Goal: Transaction & Acquisition: Purchase product/service

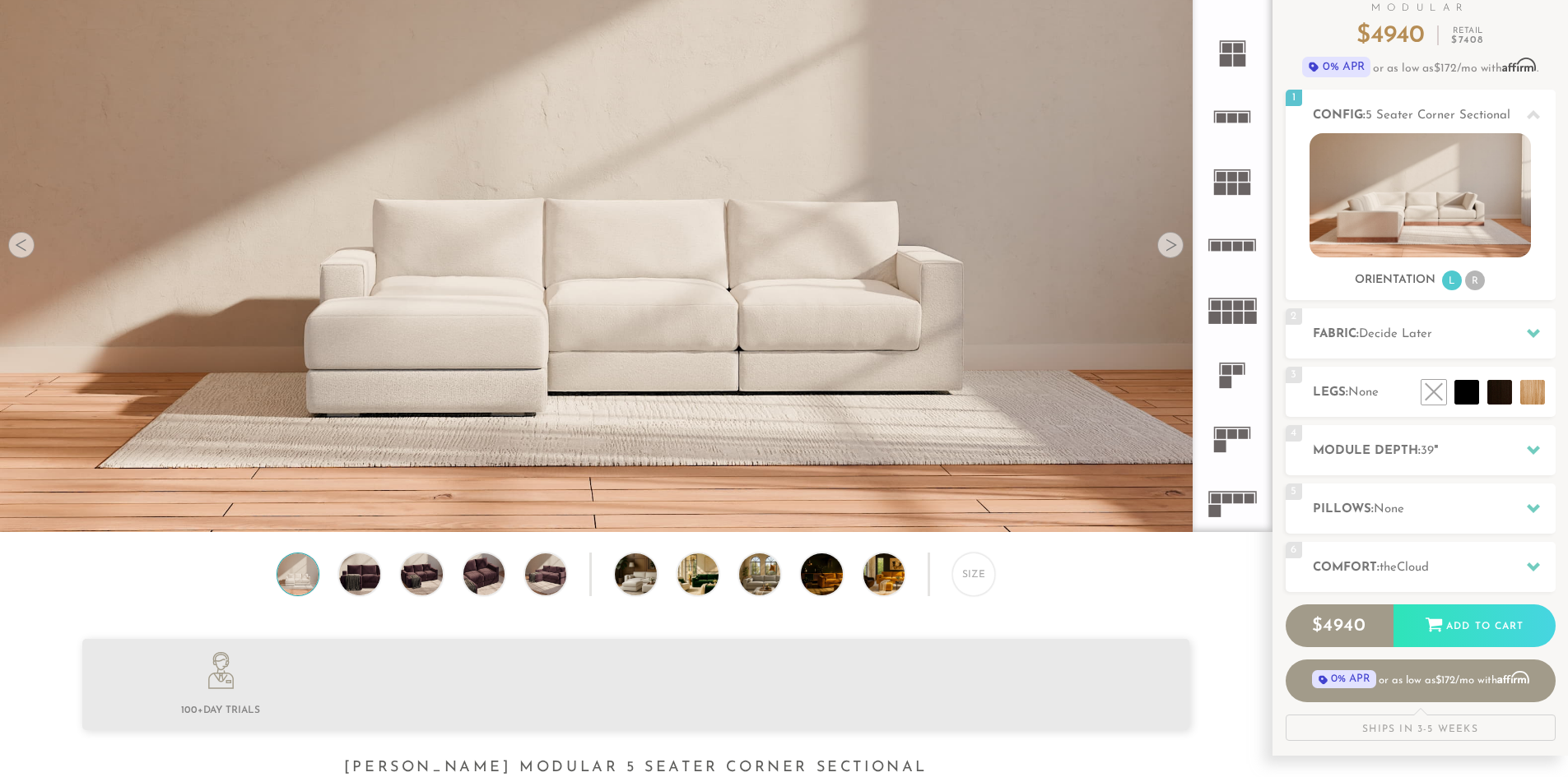
scroll to position [164, 0]
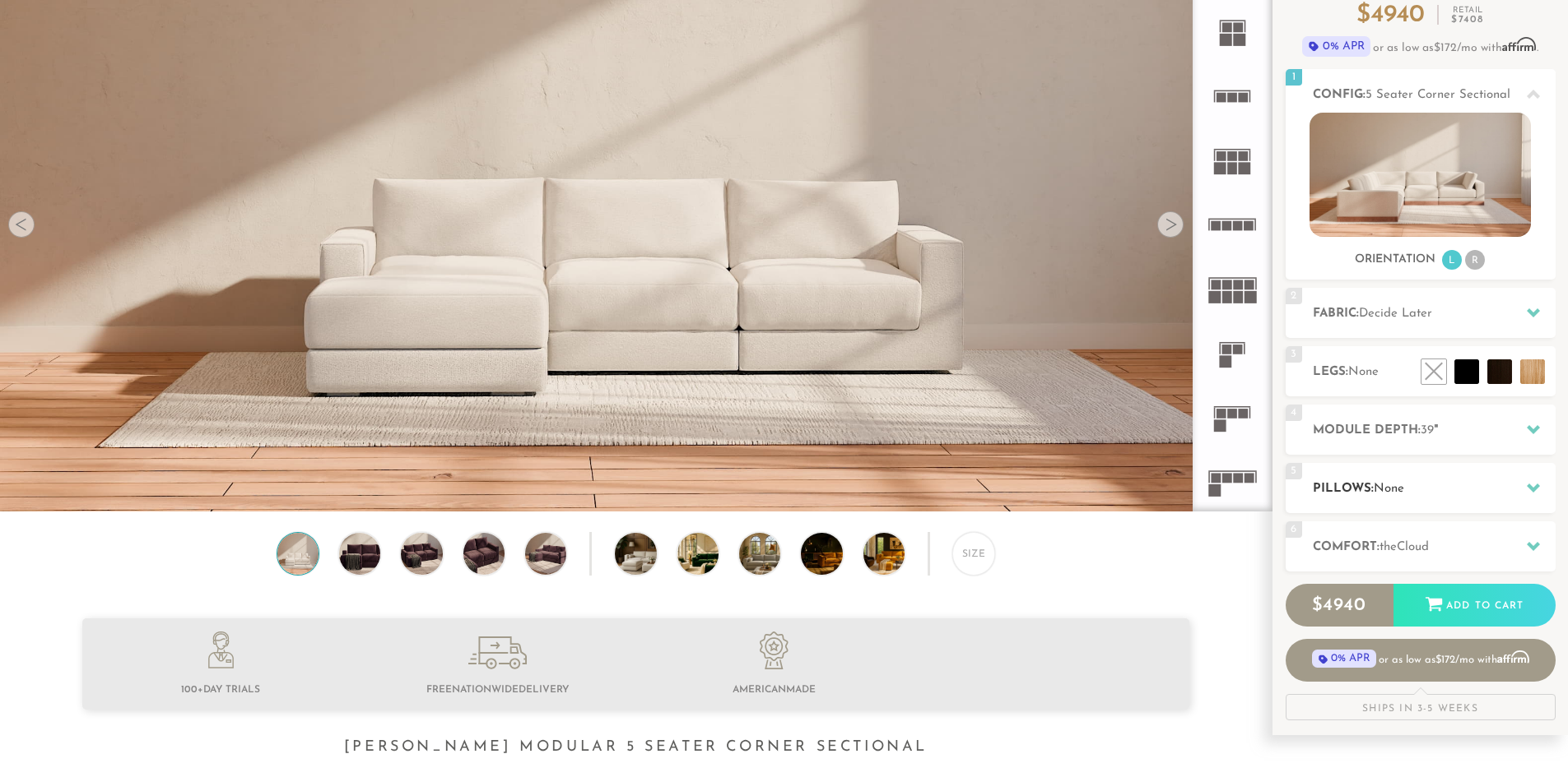
click at [1531, 486] on icon at bounding box center [1533, 487] width 13 height 13
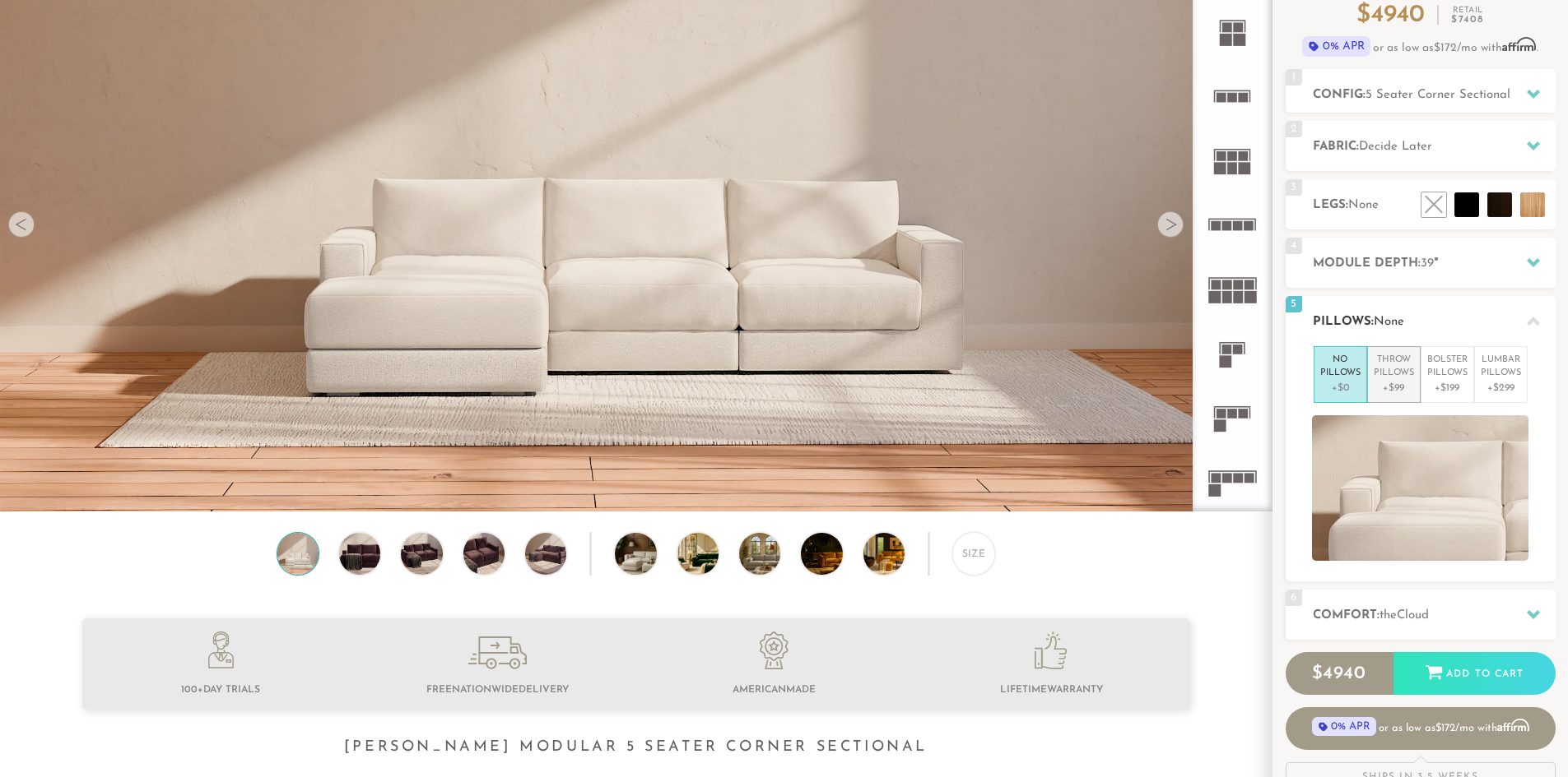
click at [1397, 369] on p "Throw Pillows" at bounding box center [1393, 368] width 40 height 27
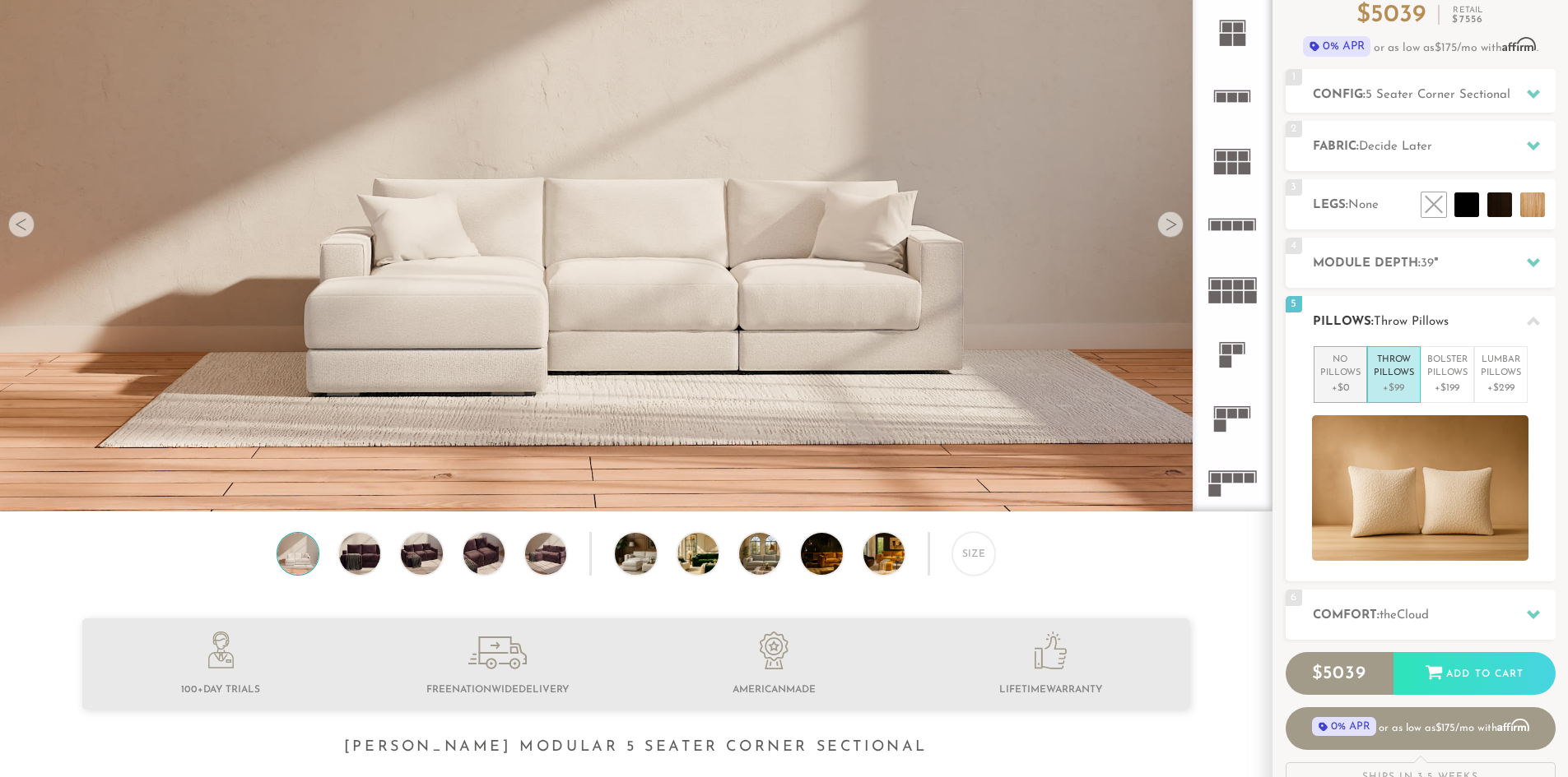
click at [1342, 376] on p "No Pillows" at bounding box center [1340, 368] width 40 height 27
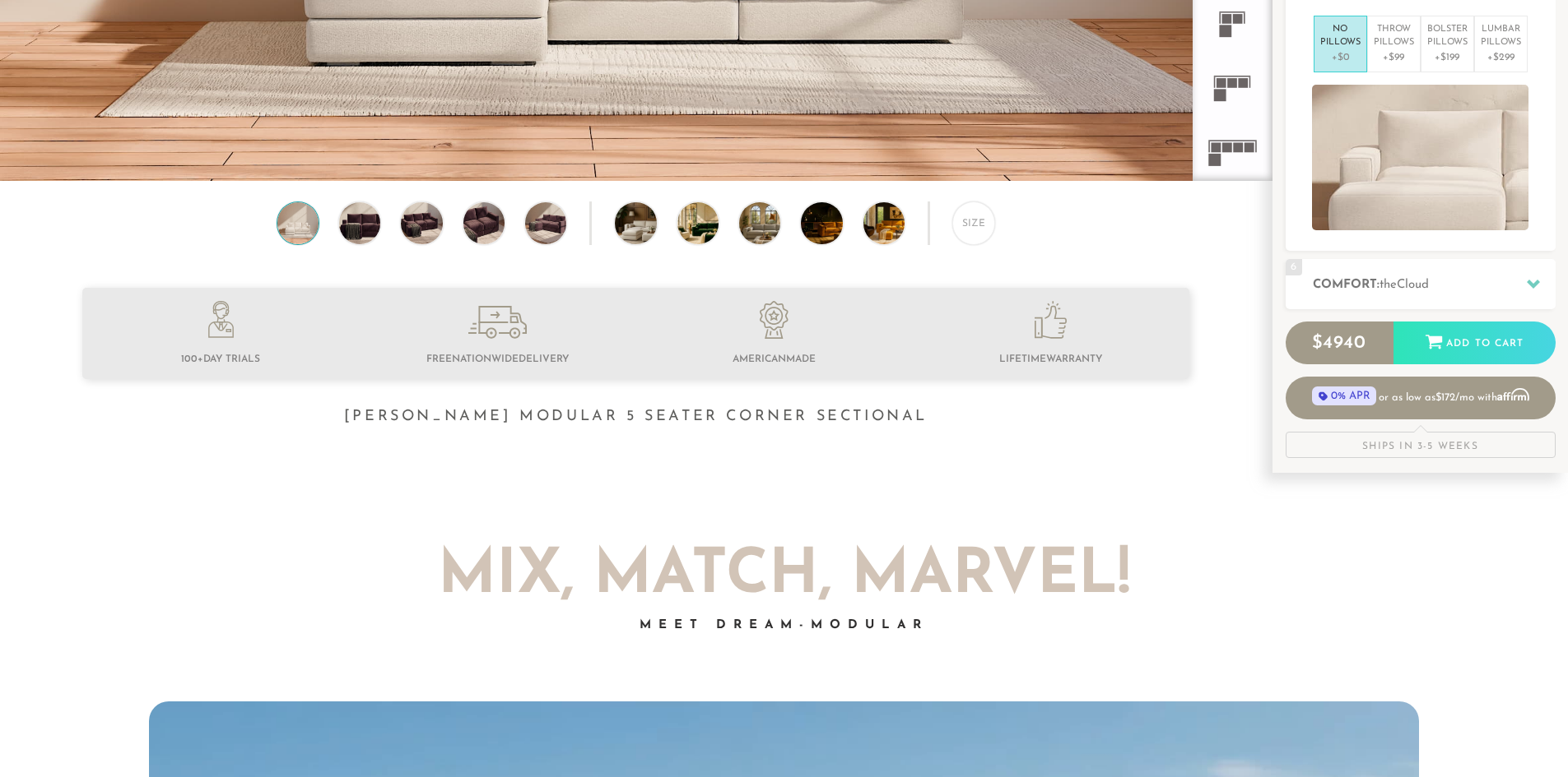
scroll to position [496, 0]
click at [1530, 284] on icon at bounding box center [1533, 284] width 13 height 9
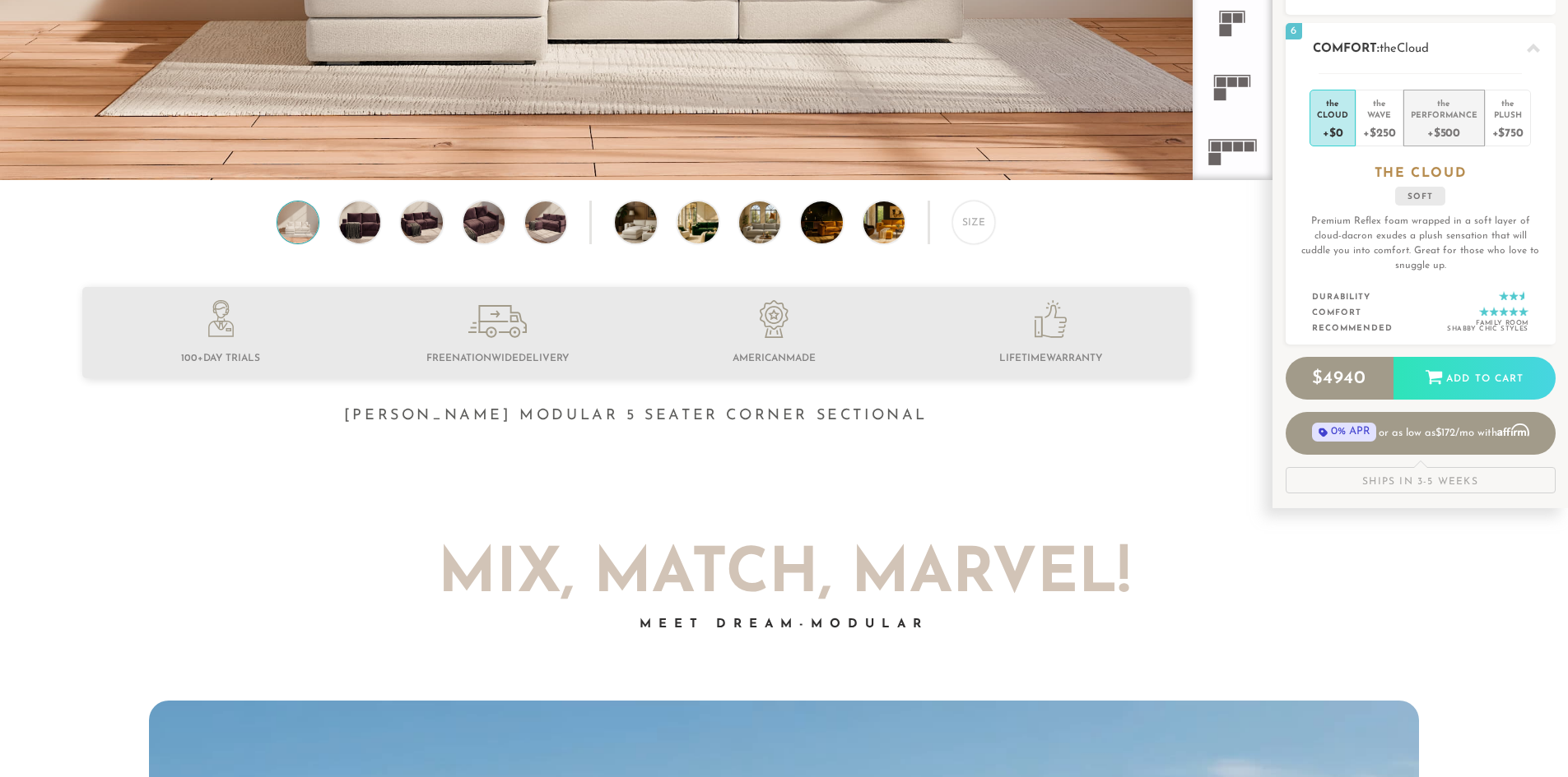
click at [1441, 117] on div "Performance" at bounding box center [1443, 114] width 67 height 12
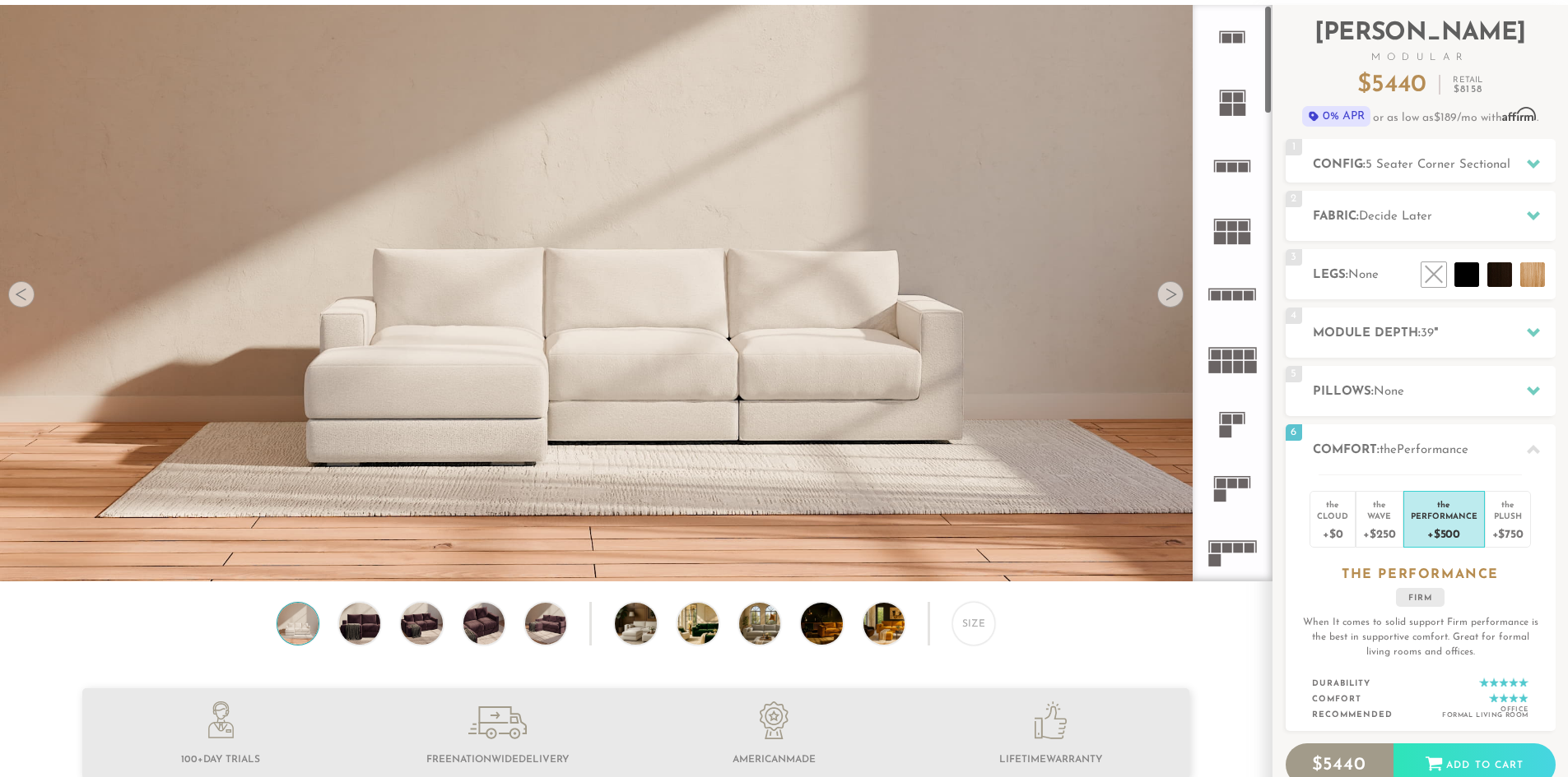
scroll to position [0, 0]
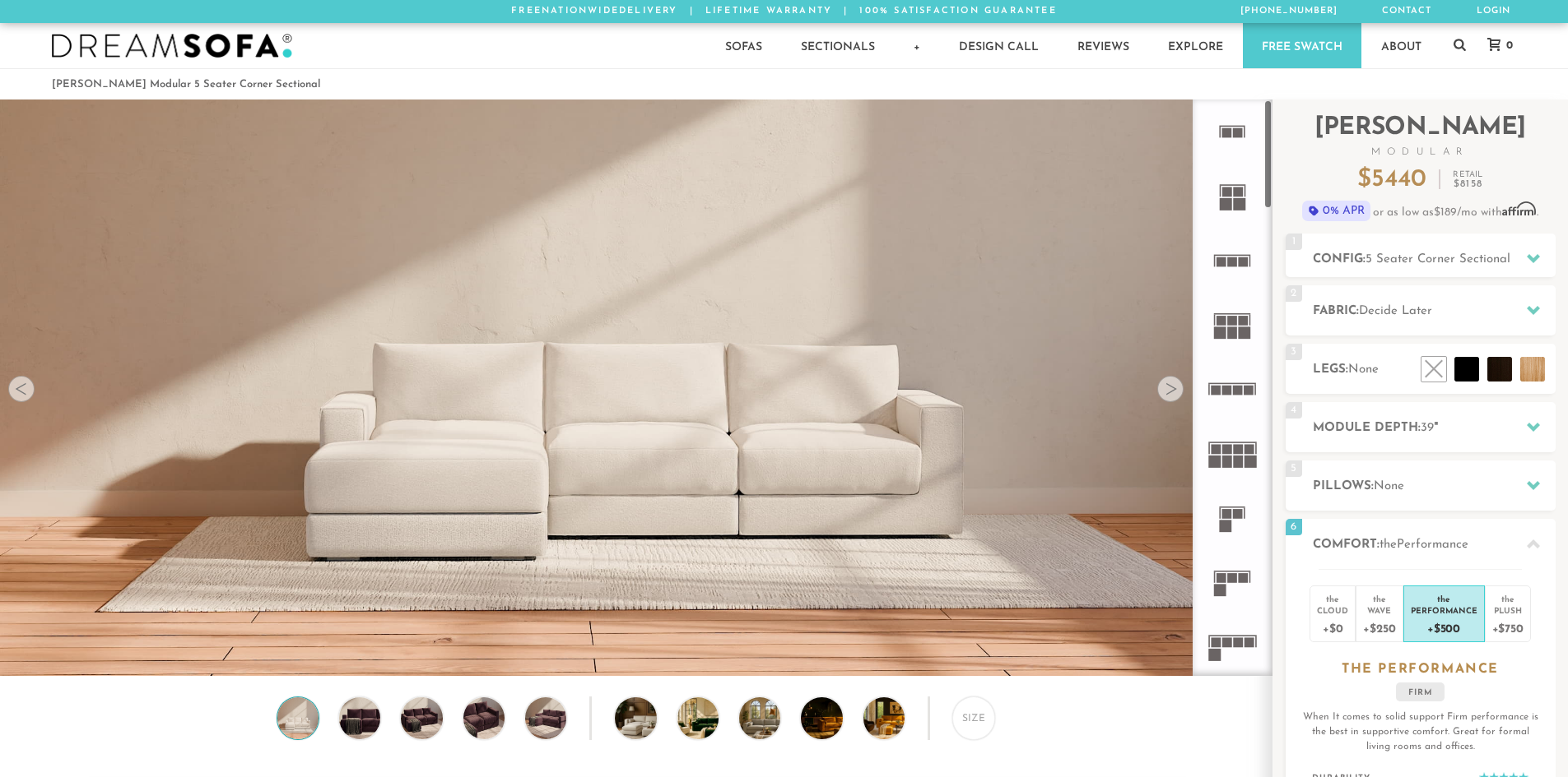
click at [1225, 649] on icon at bounding box center [1232, 647] width 64 height 64
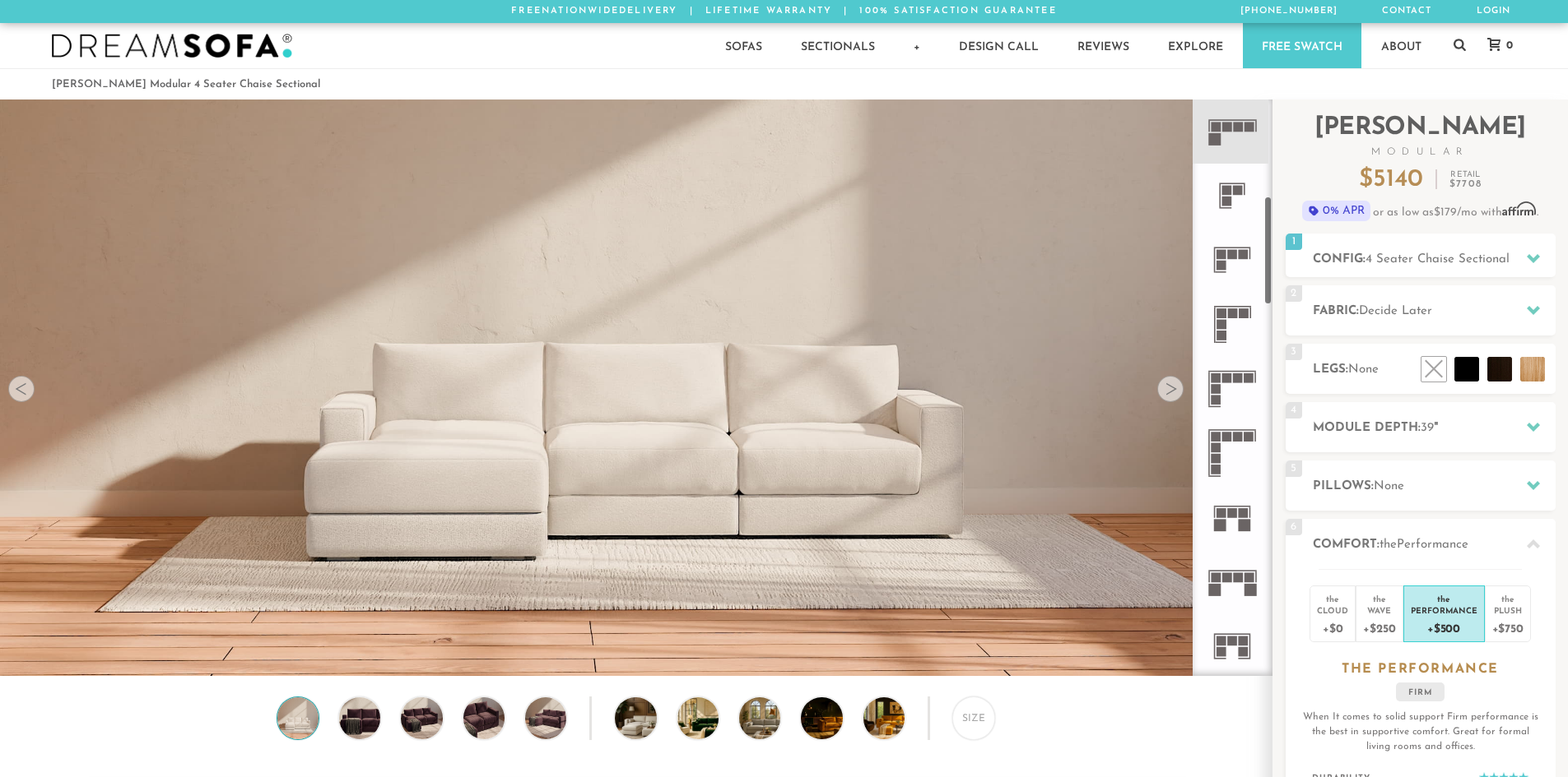
scroll to position [517, 0]
click at [1219, 384] on rect at bounding box center [1215, 387] width 10 height 10
click at [1531, 311] on icon at bounding box center [1533, 310] width 13 height 9
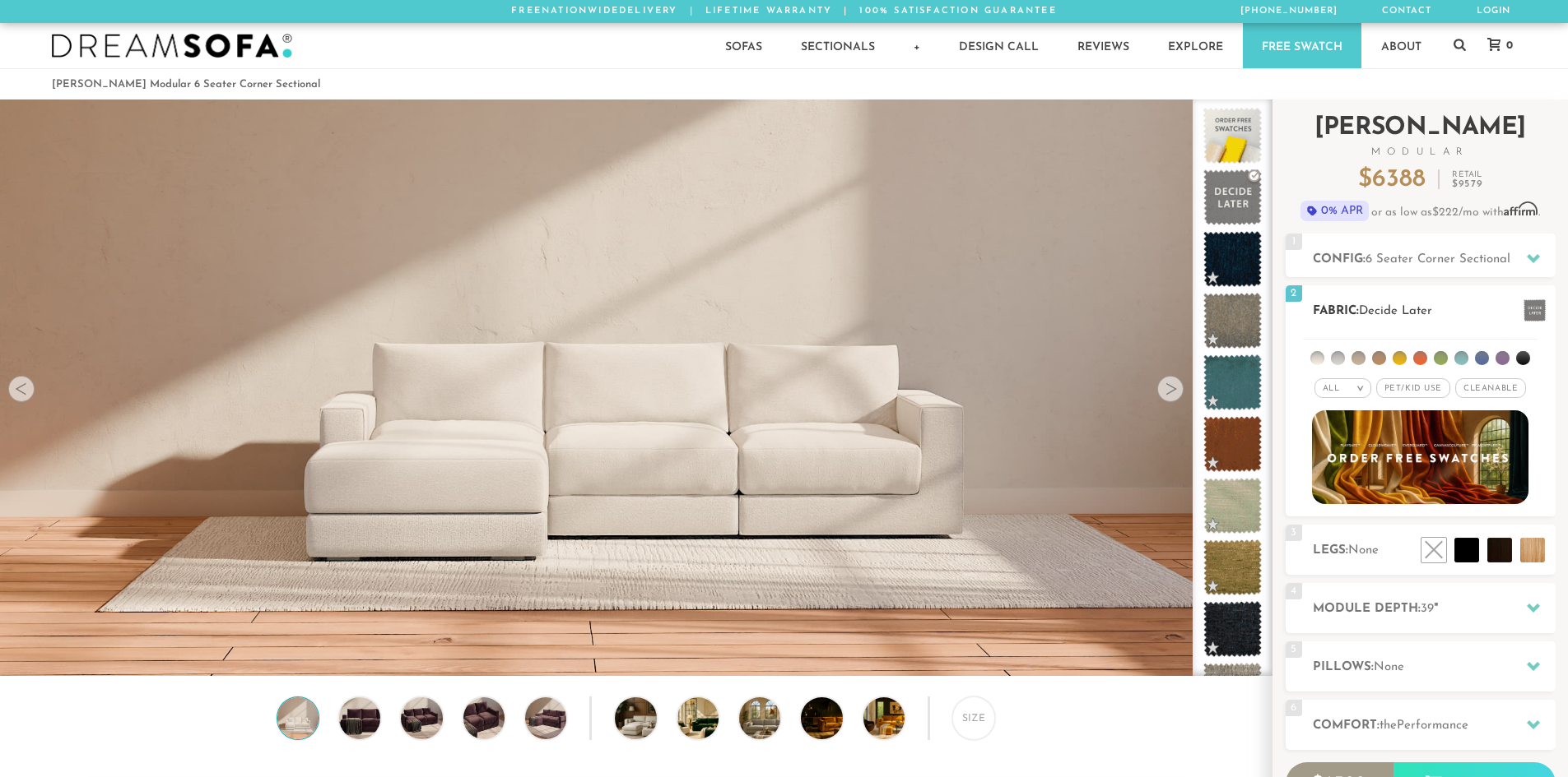
click at [1409, 388] on span "Pet/Kid Use x" at bounding box center [1413, 388] width 74 height 20
click at [1356, 360] on li at bounding box center [1358, 359] width 14 height 14
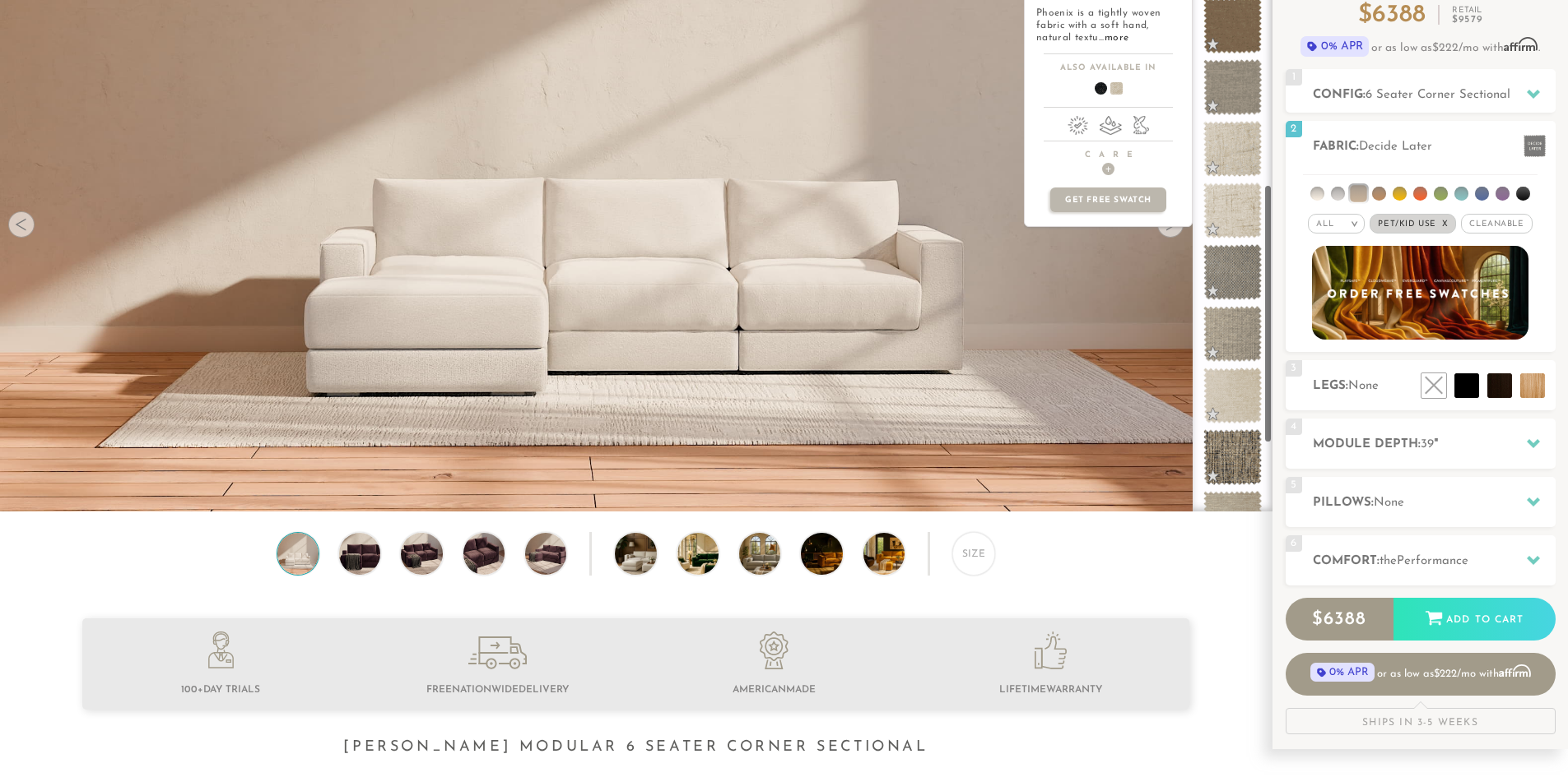
scroll to position [560, 0]
click at [1244, 343] on span at bounding box center [1232, 336] width 73 height 70
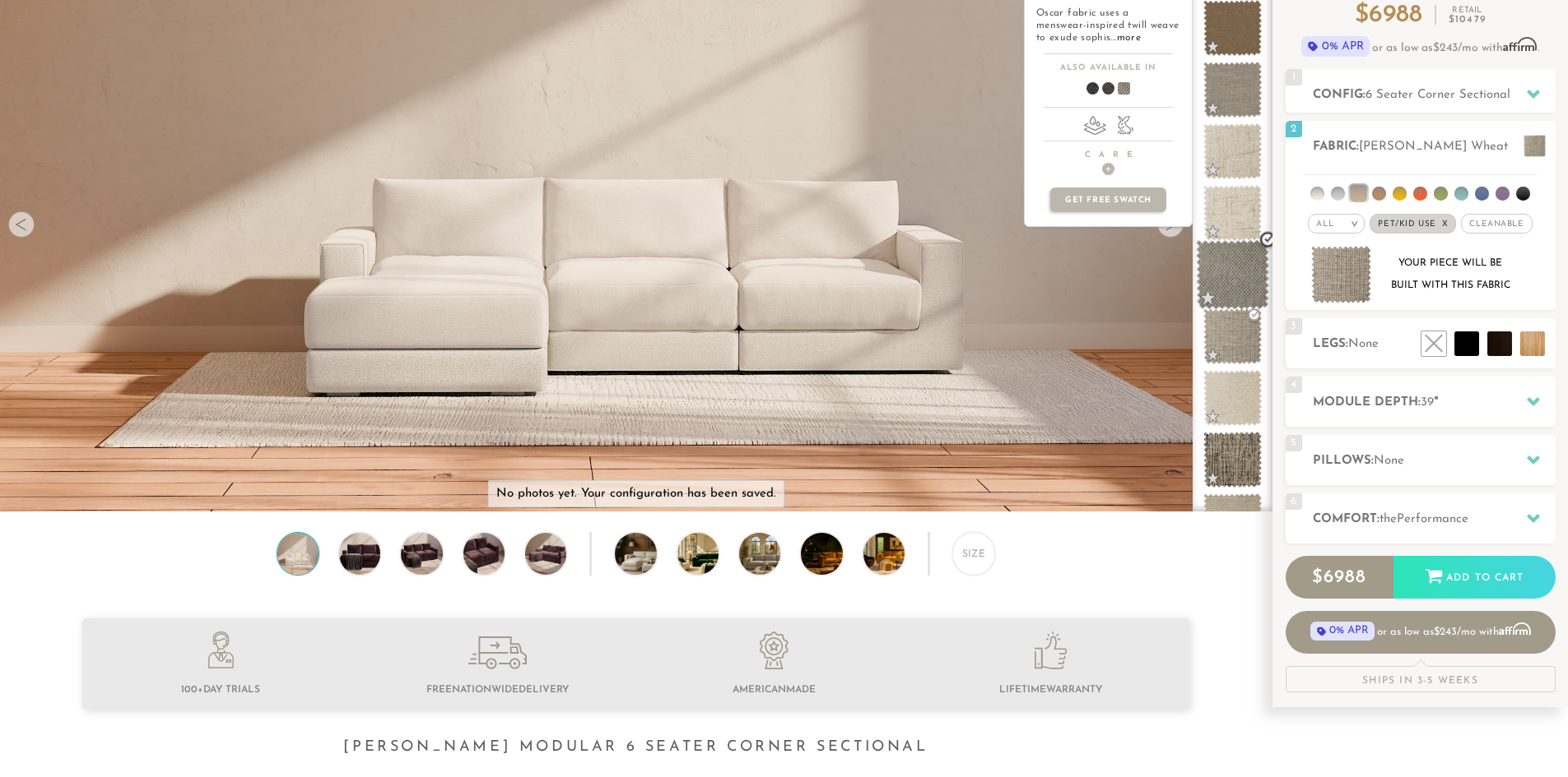
click at [1230, 282] on span at bounding box center [1232, 275] width 73 height 70
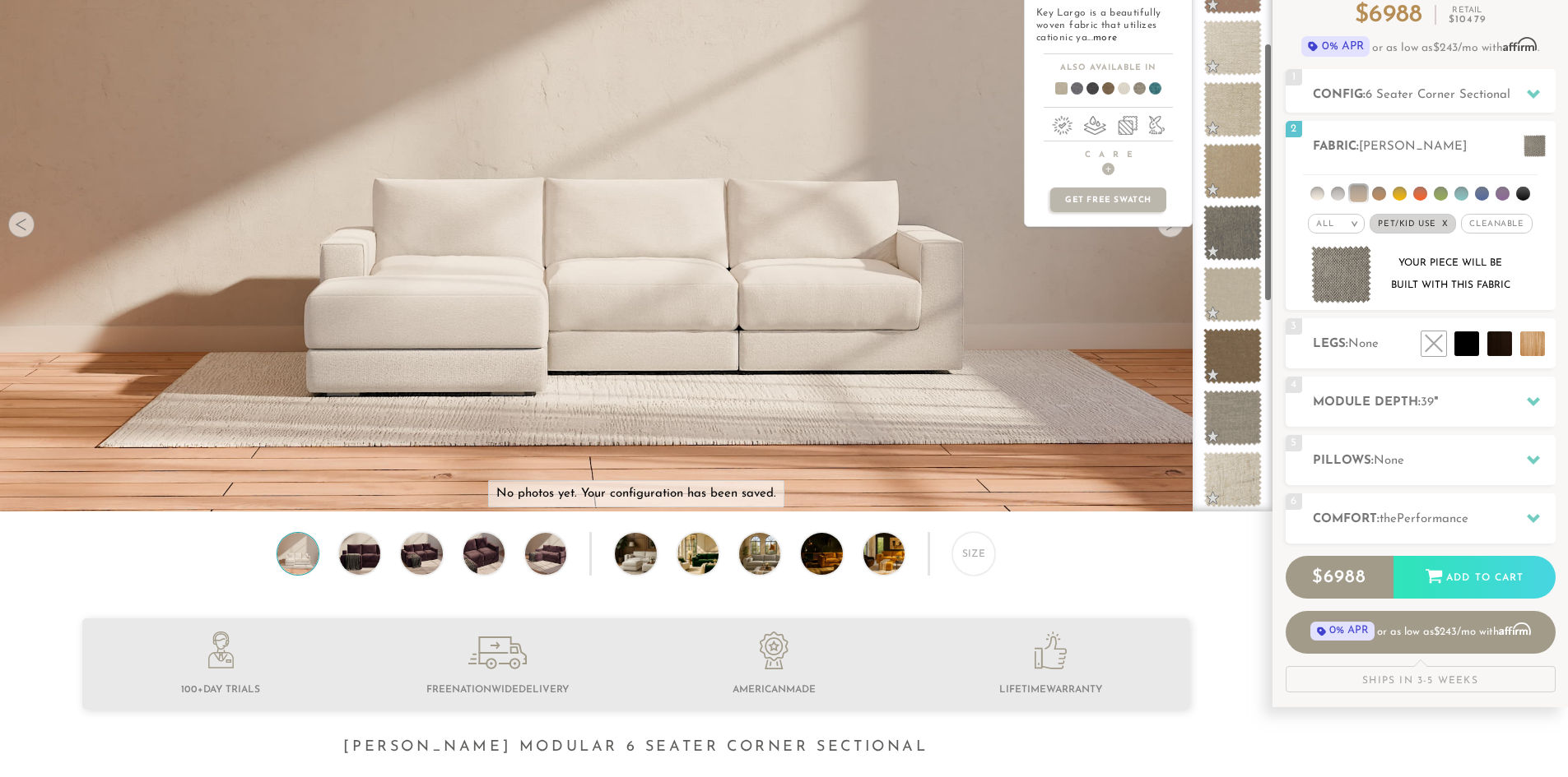
scroll to position [231, 0]
click at [1231, 417] on span at bounding box center [1232, 419] width 73 height 70
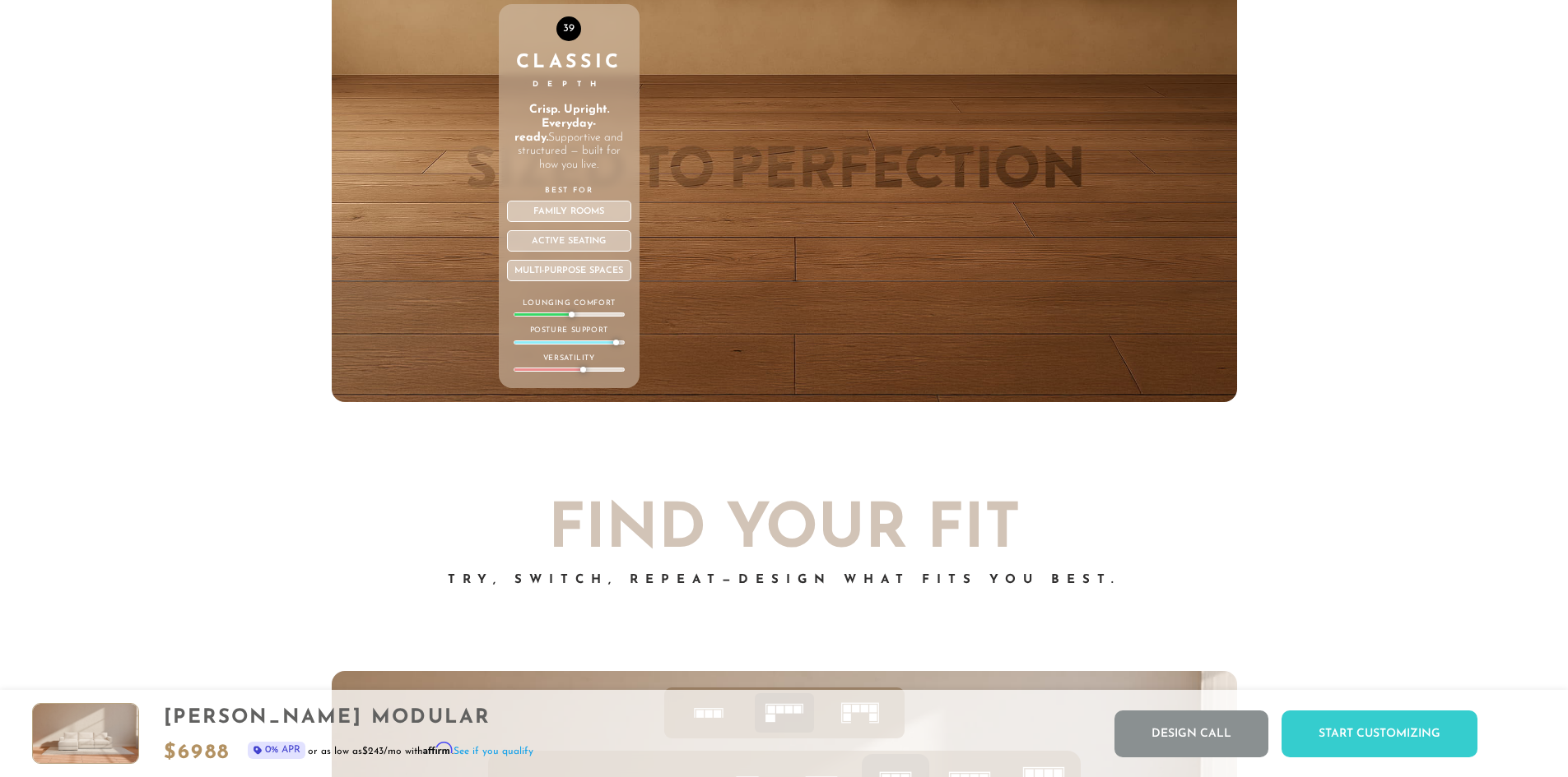
scroll to position [6569, 0]
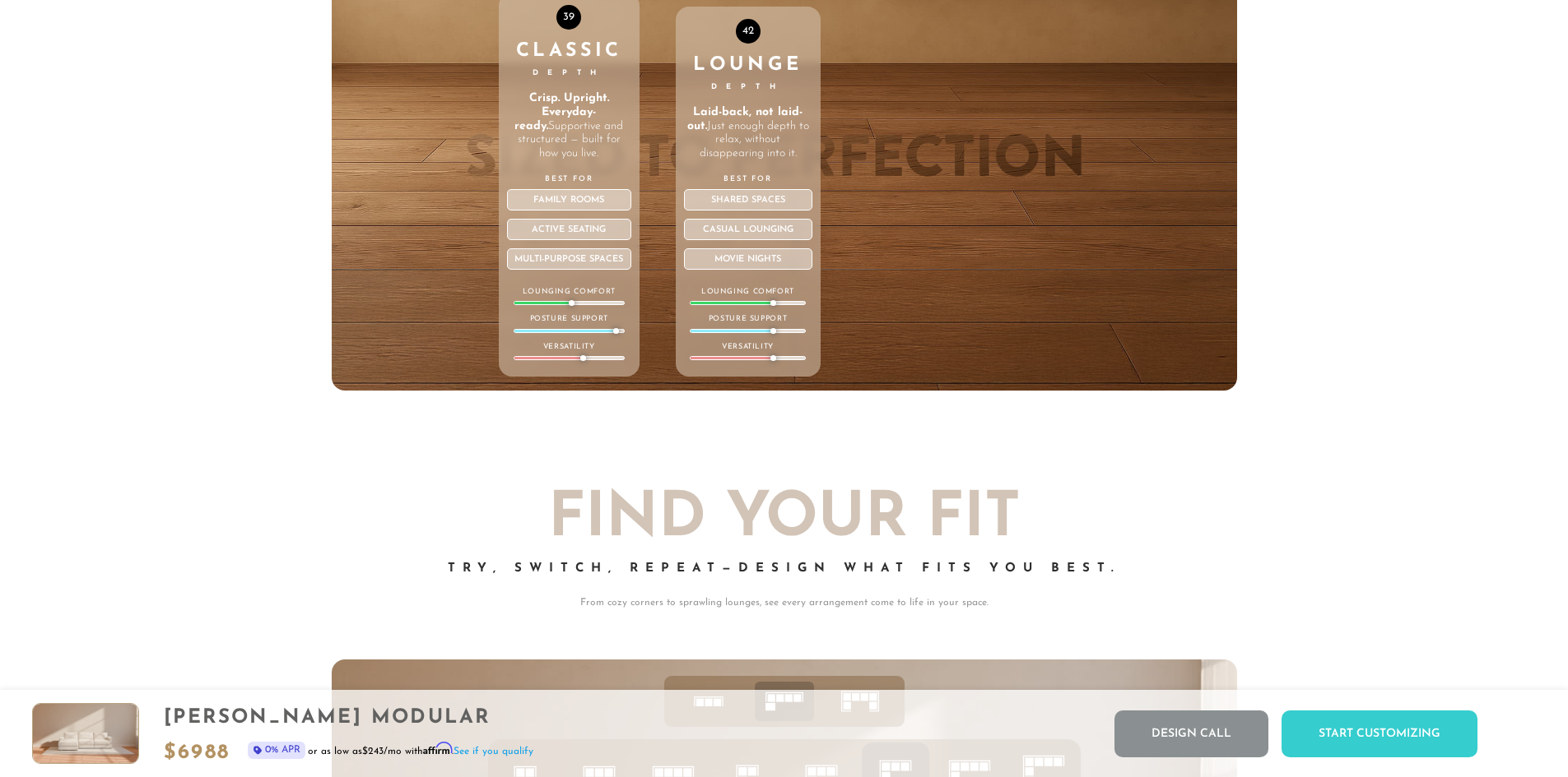
click at [751, 180] on p "Best For" at bounding box center [748, 179] width 129 height 12
click at [750, 44] on div "42" at bounding box center [748, 31] width 25 height 25
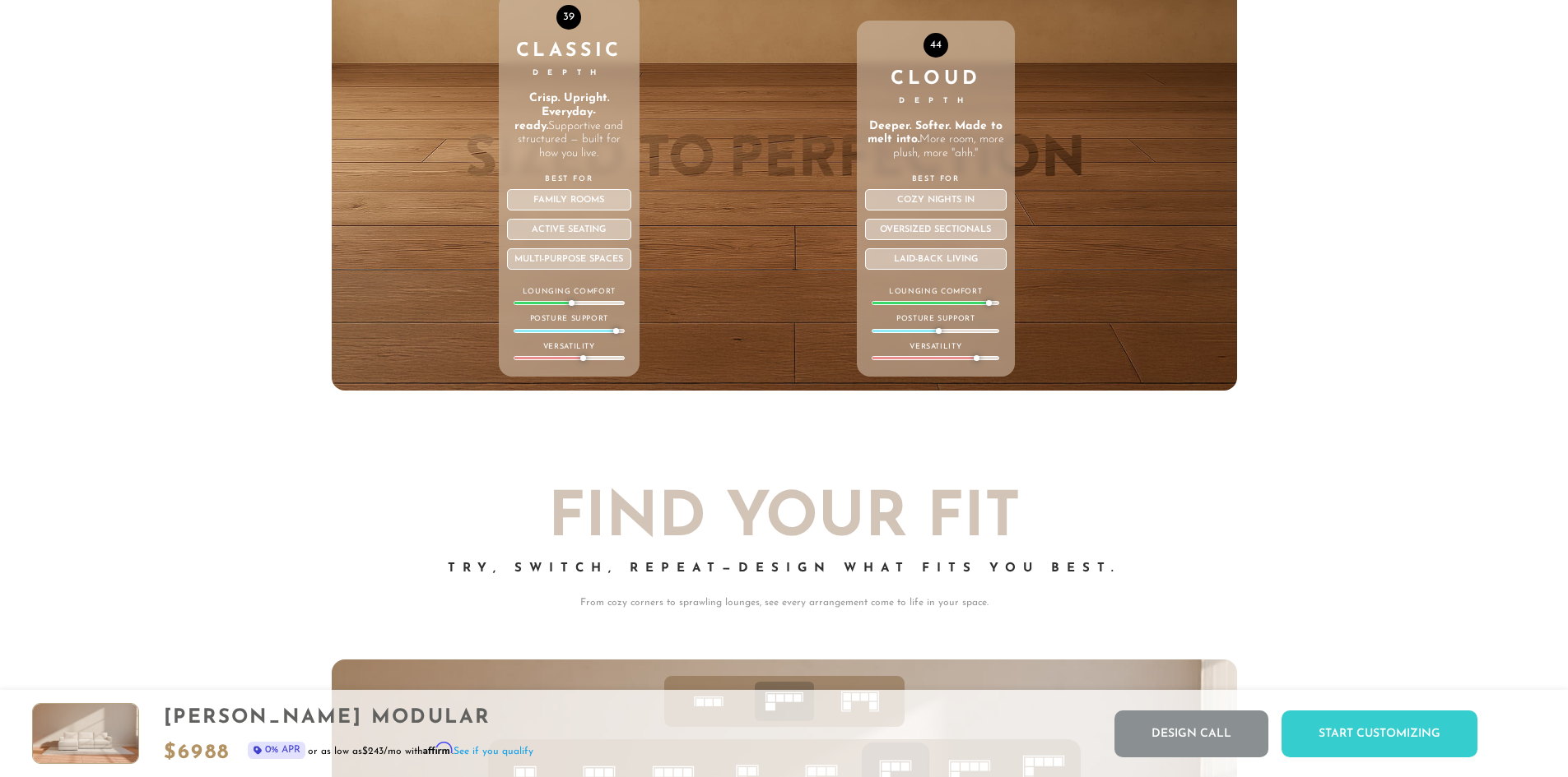
click at [991, 281] on div "44 Cloud Depth Deeper. Softer. Made to melt into. More room, more plush, more "…" at bounding box center [936, 198] width 159 height 356
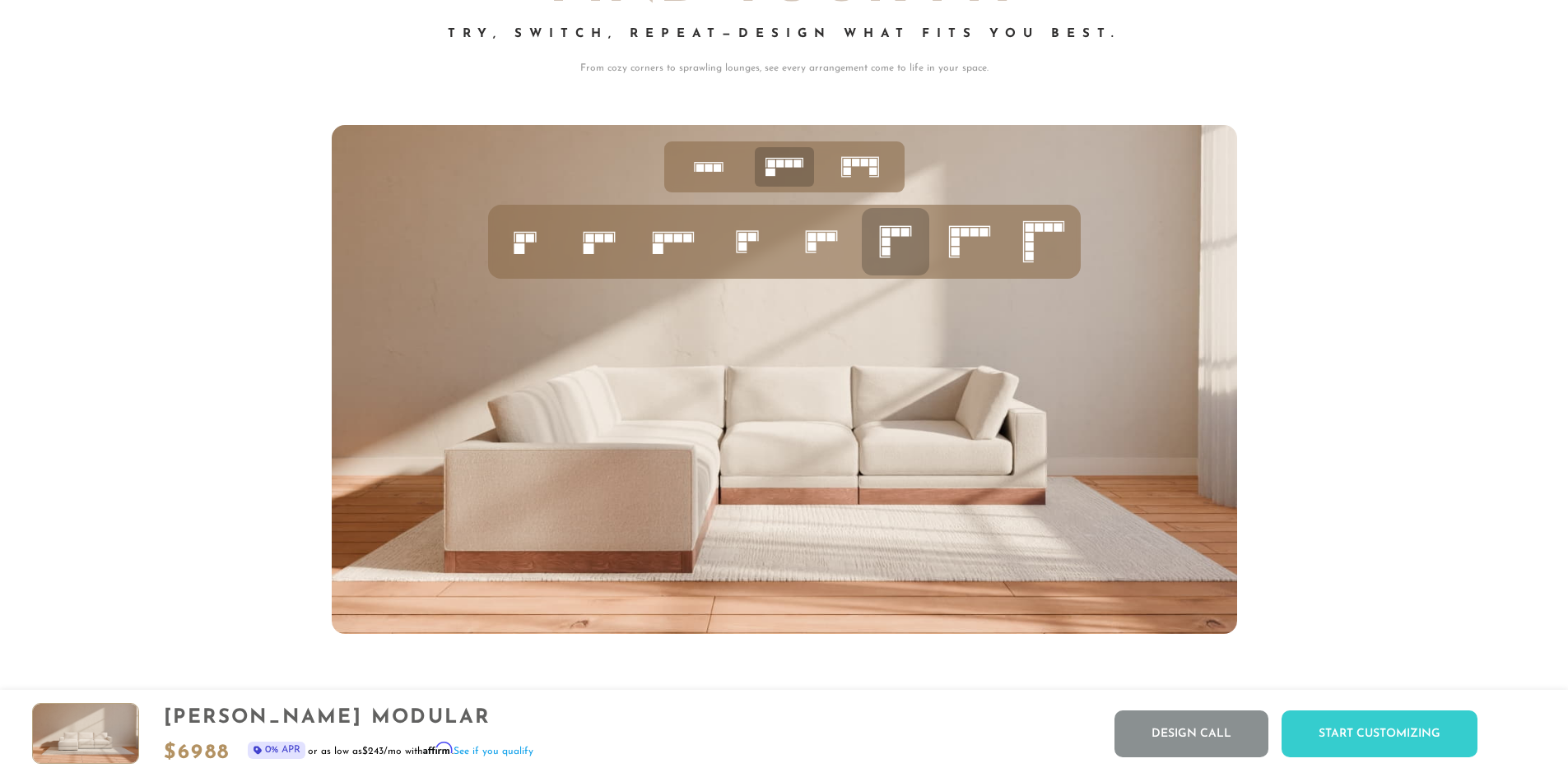
scroll to position [7183, 0]
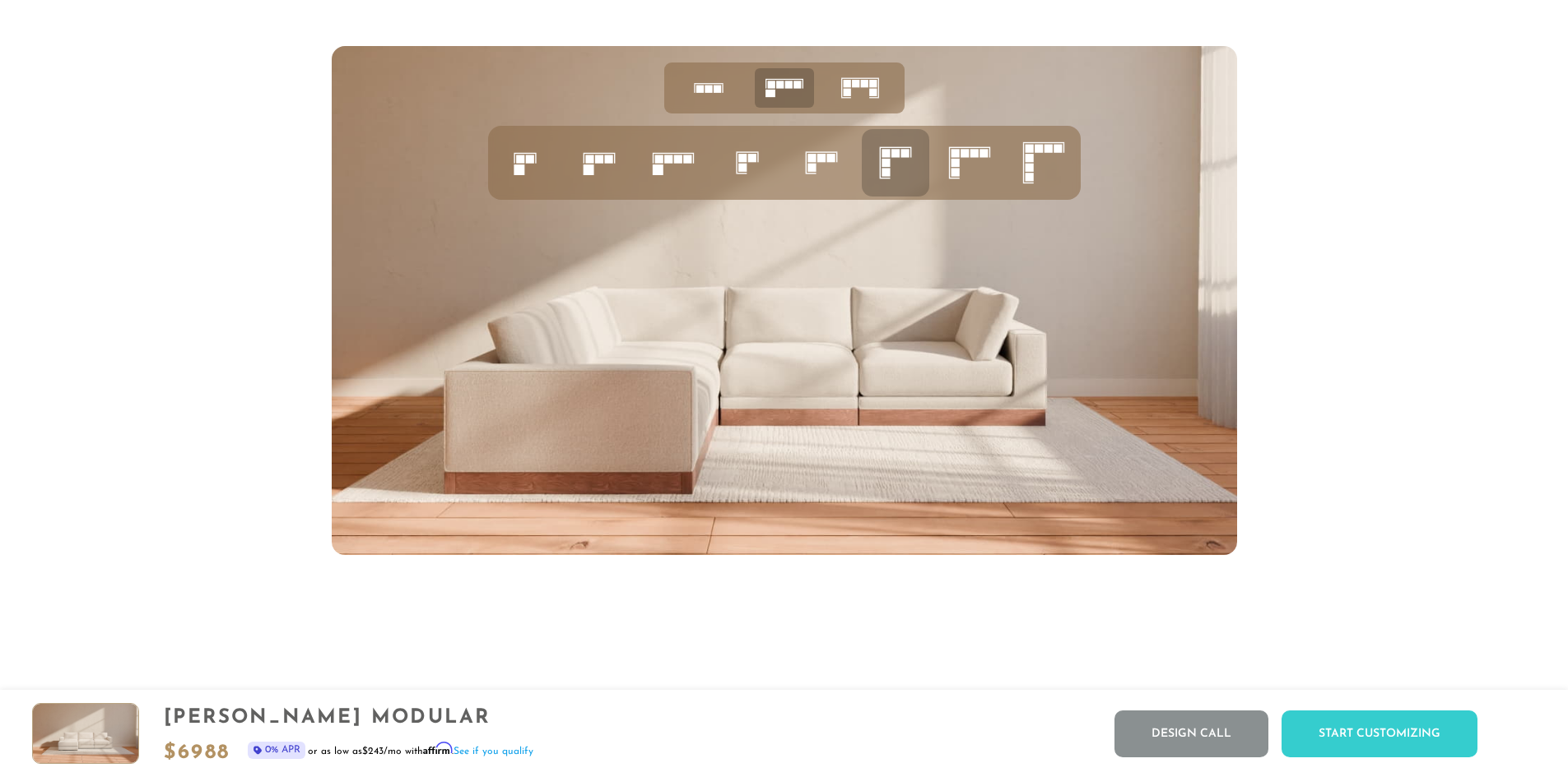
click at [958, 157] on rect at bounding box center [954, 153] width 8 height 8
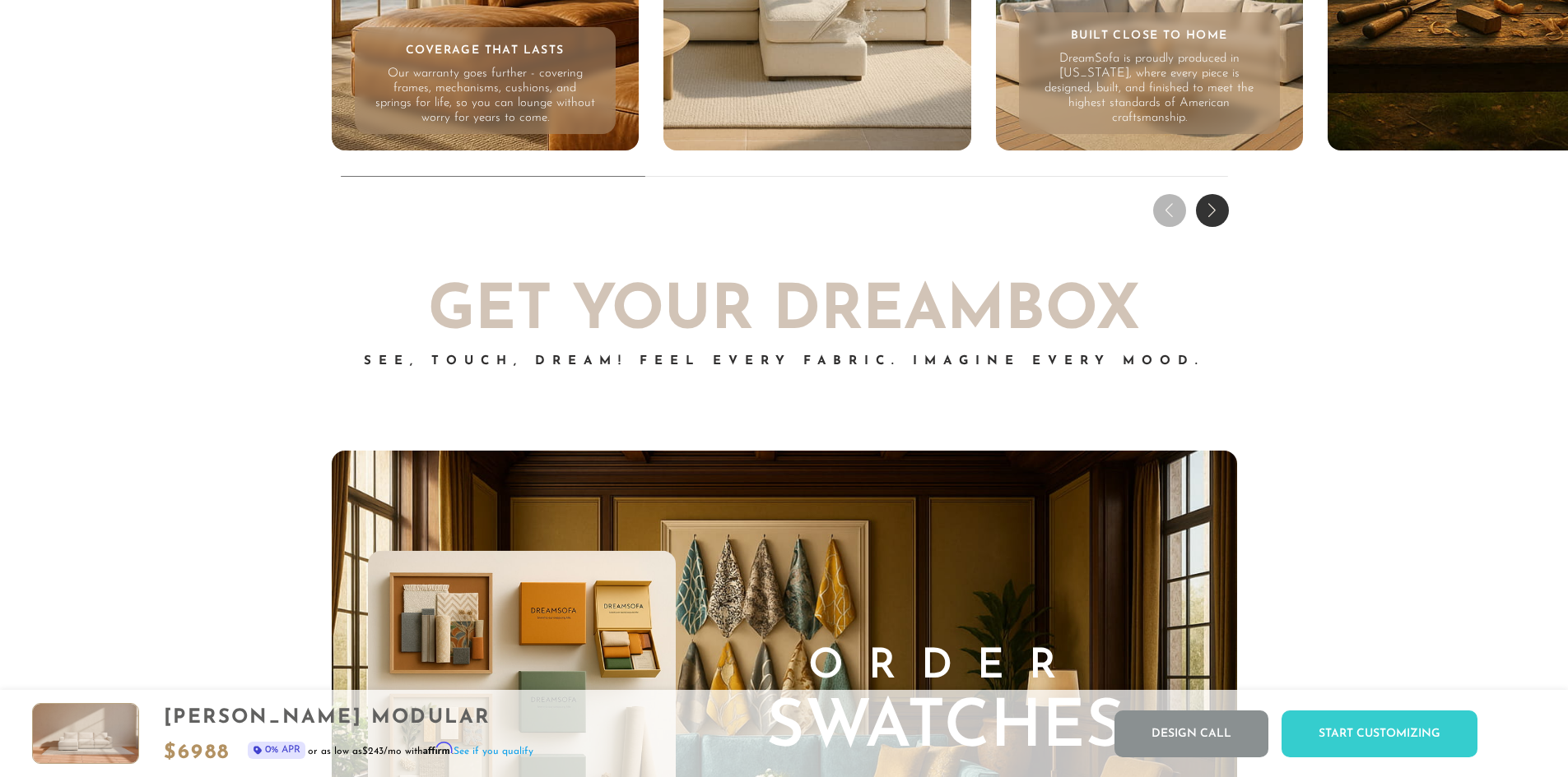
scroll to position [17057, 0]
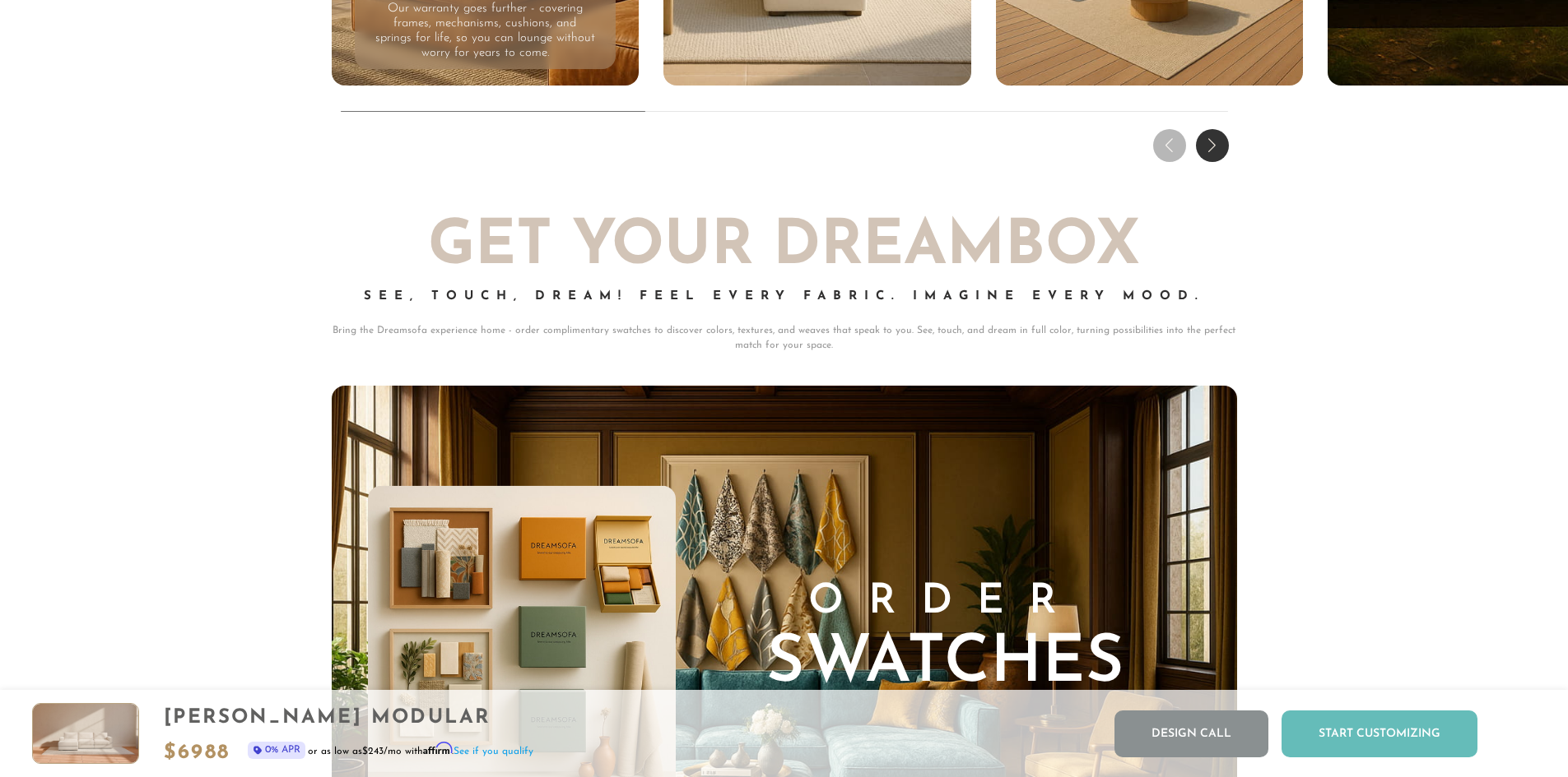
click at [1342, 738] on div "Start Customizing" at bounding box center [1379, 734] width 195 height 47
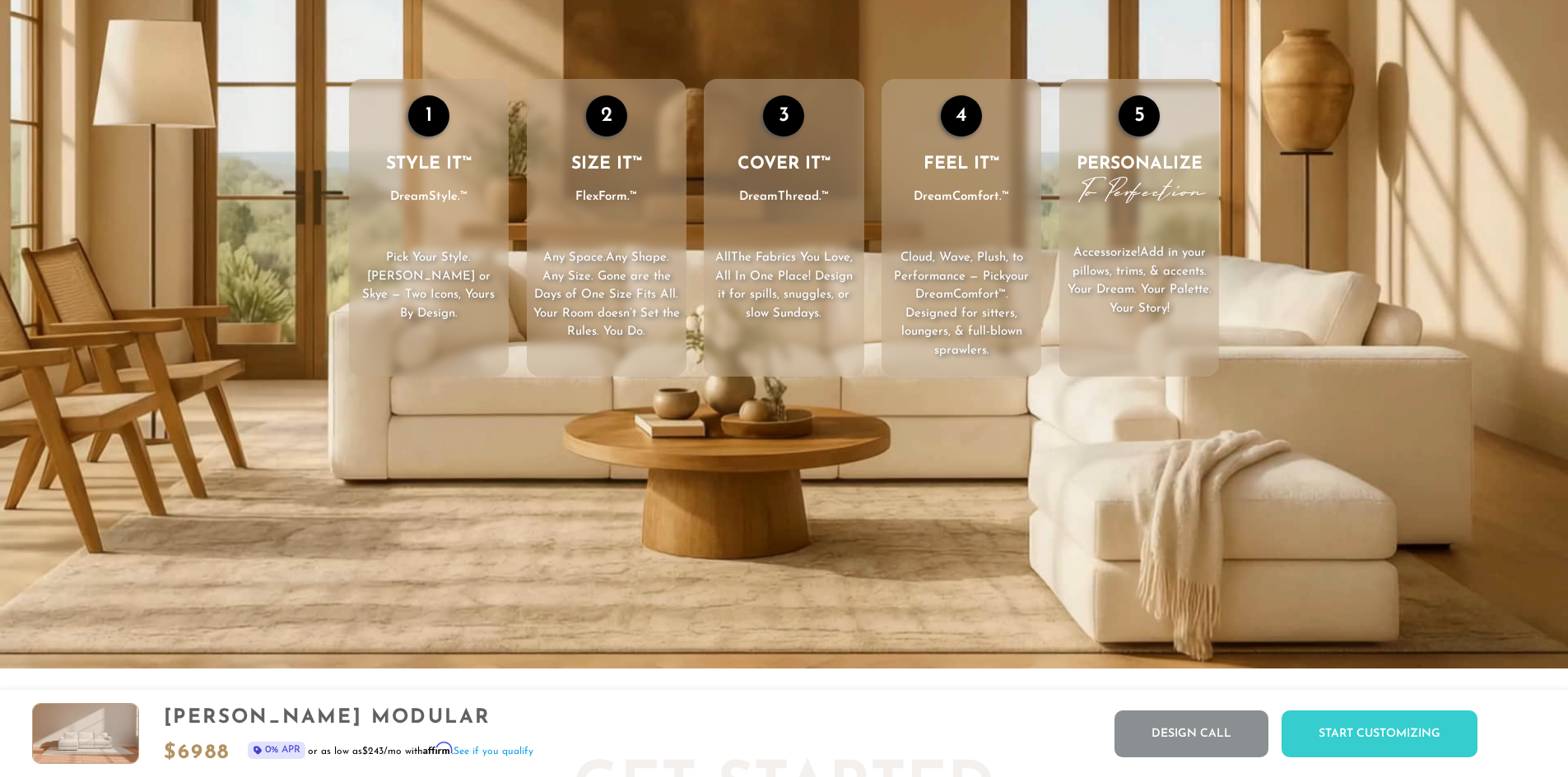
scroll to position [2850, 0]
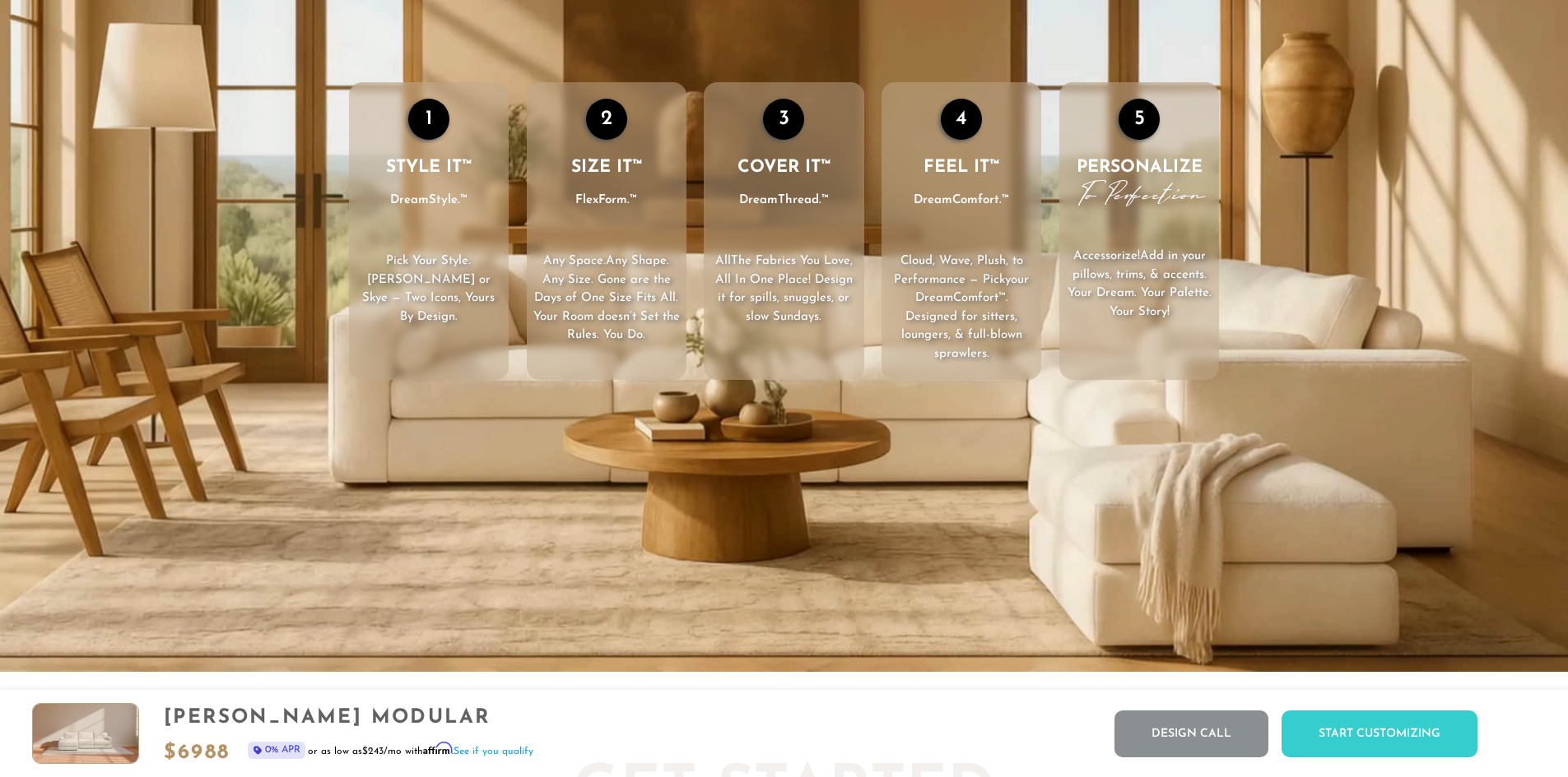
click at [429, 131] on div "1" at bounding box center [428, 120] width 41 height 41
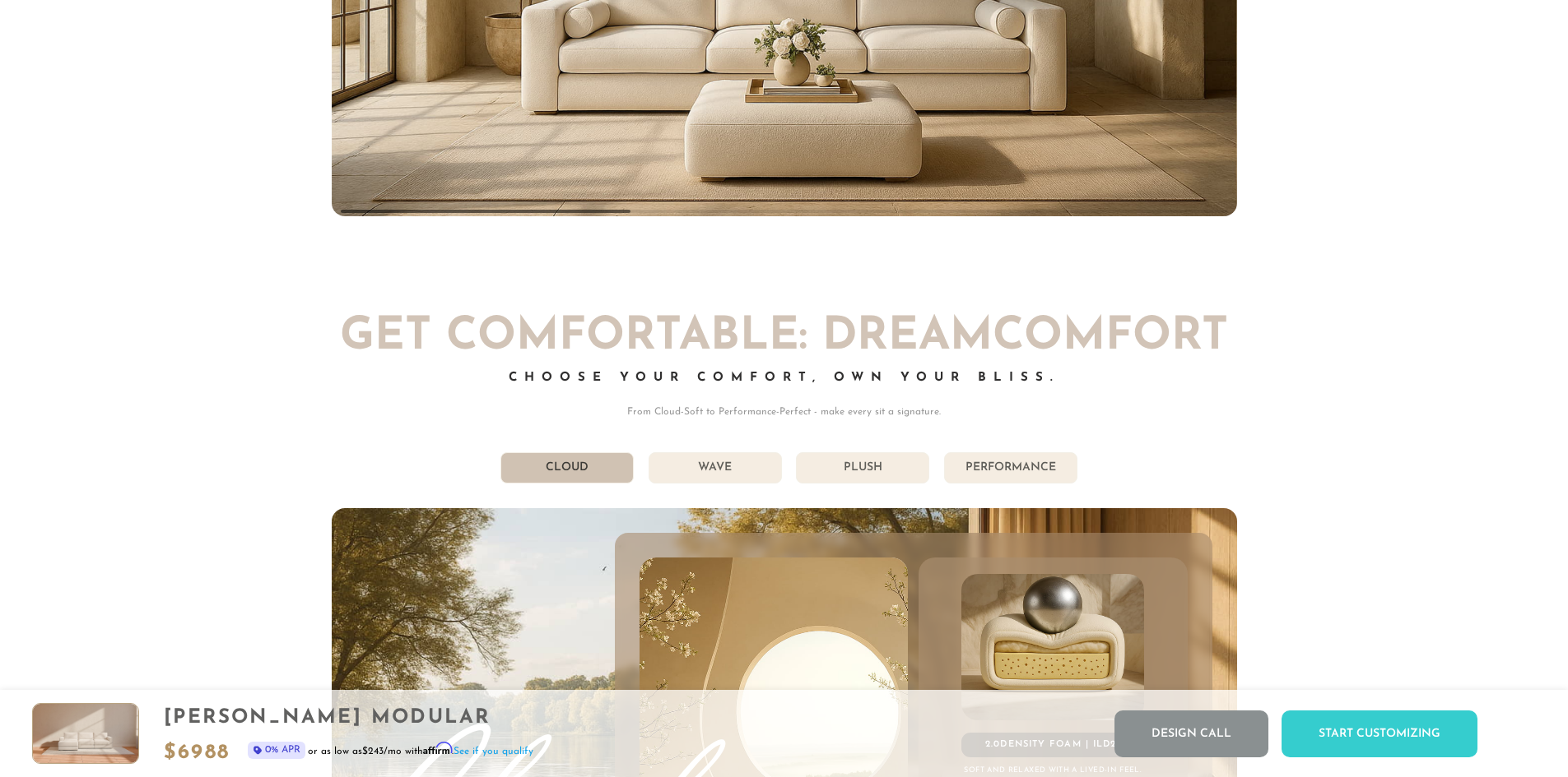
scroll to position [9180, 0]
